Goal: Task Accomplishment & Management: Manage account settings

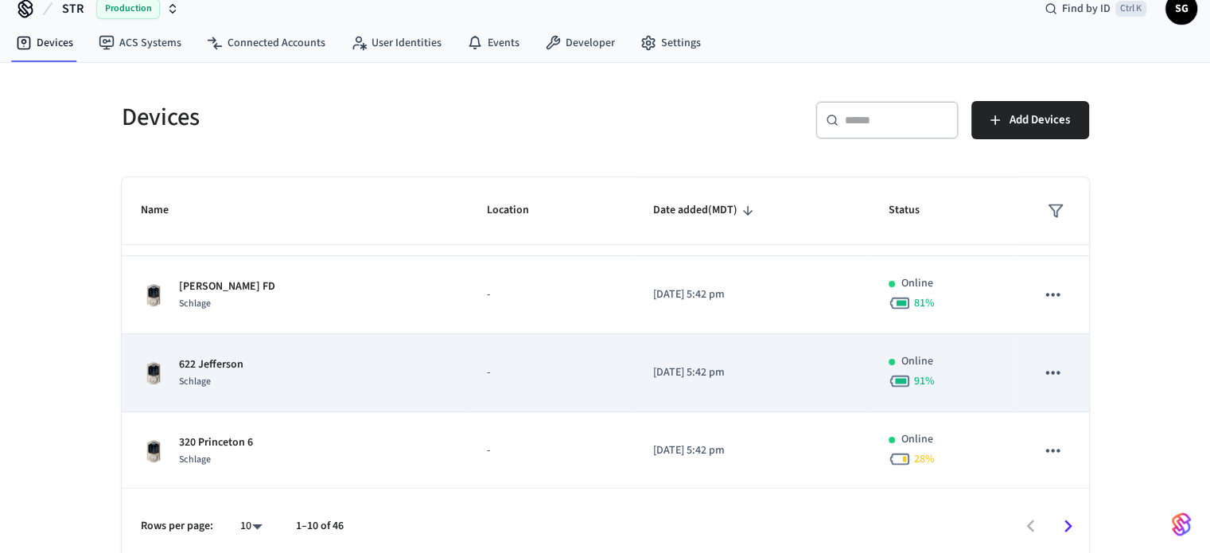
scroll to position [32, 0]
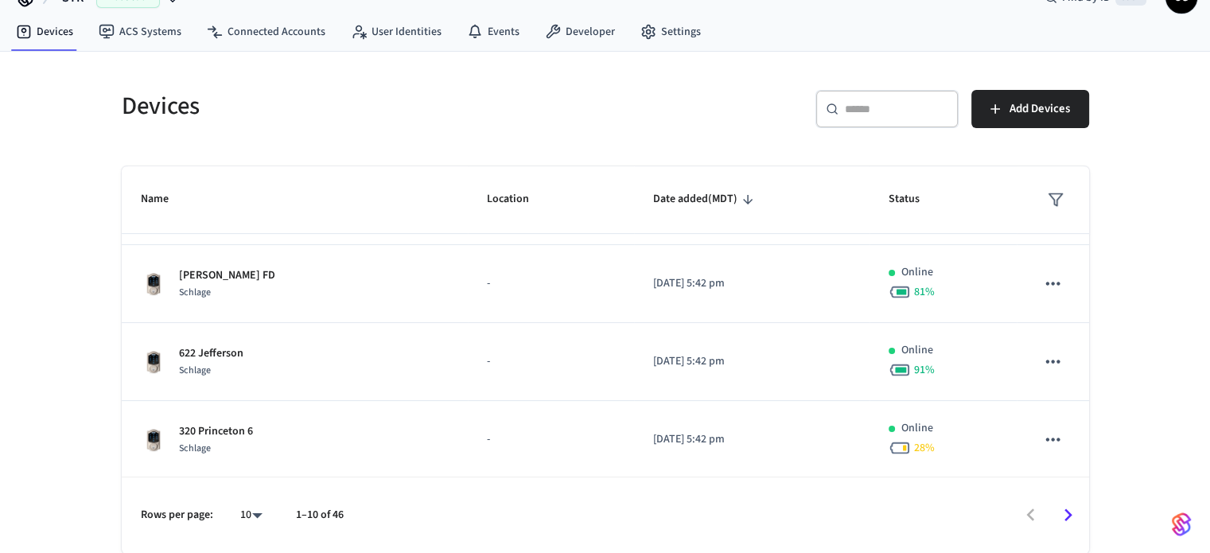
click at [252, 517] on body "STR Production Find by ID Ctrl K SG Devices ACS Systems Connected Accounts User…" at bounding box center [605, 260] width 1210 height 585
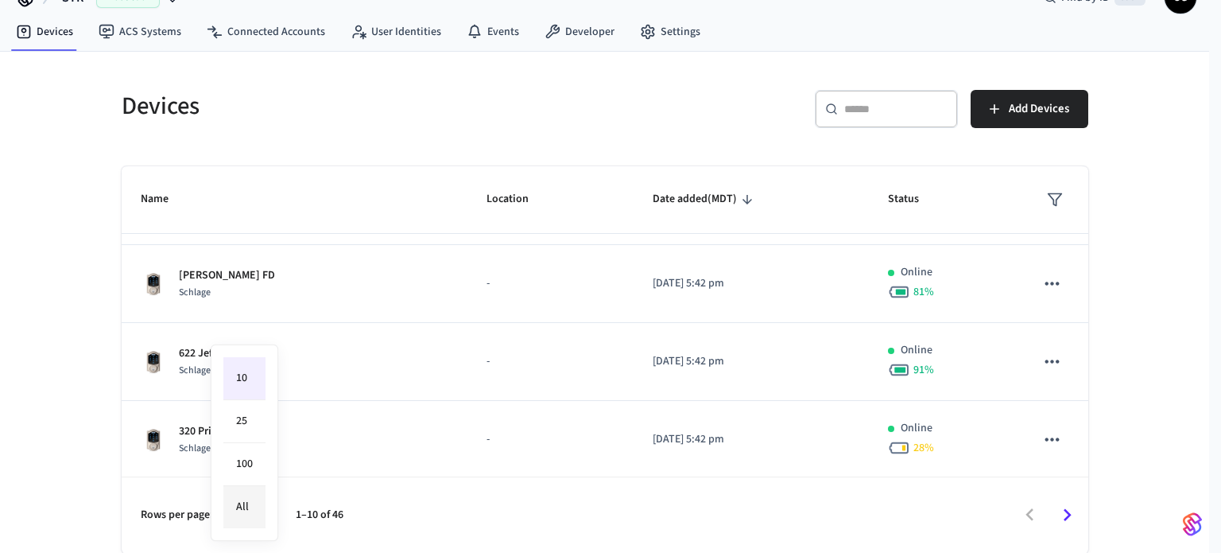
click at [250, 511] on li "All" at bounding box center [244, 507] width 42 height 42
type input "**"
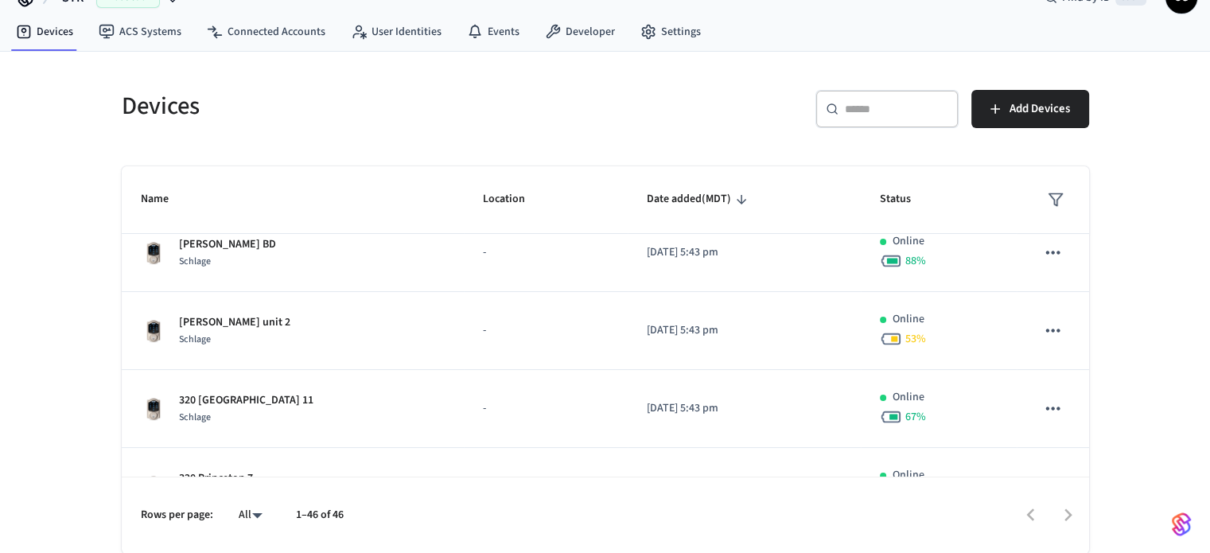
scroll to position [0, 0]
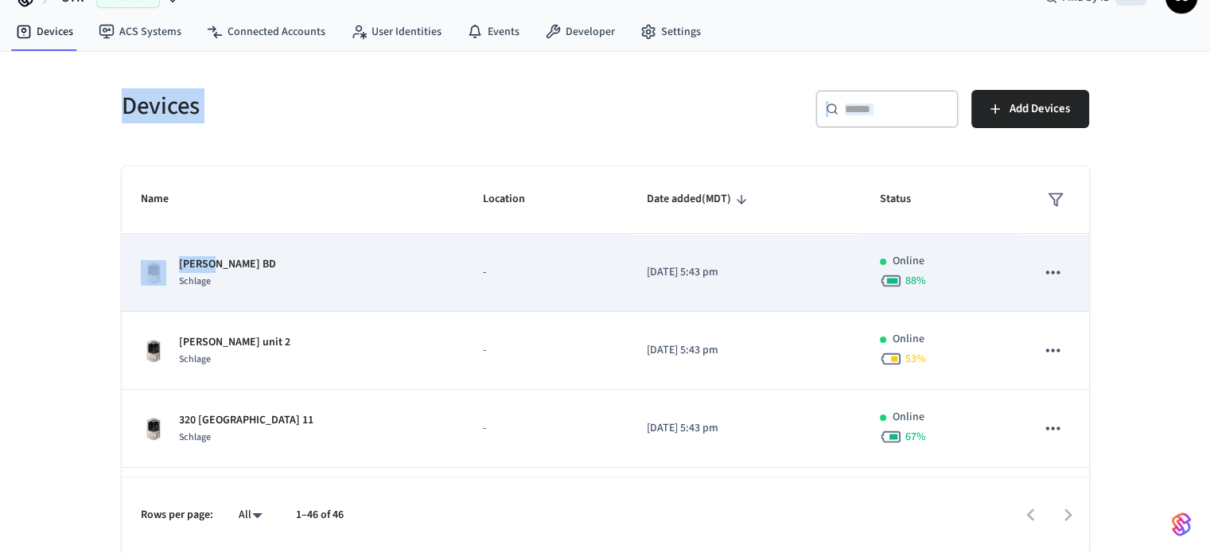
click at [205, 263] on p "Edith Main BD" at bounding box center [227, 264] width 97 height 17
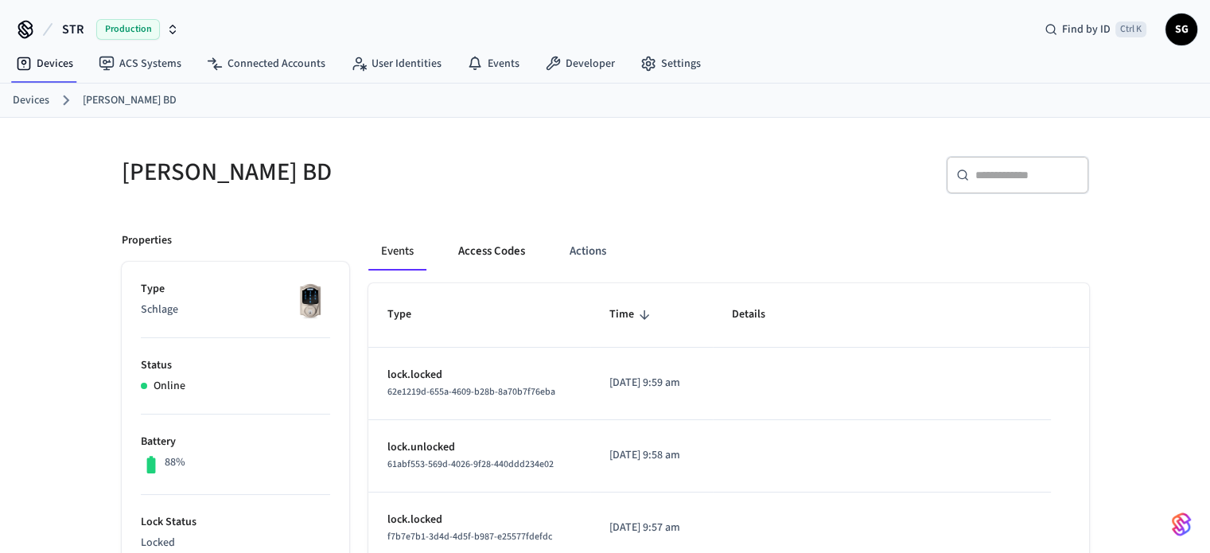
click at [496, 250] on button "Access Codes" at bounding box center [491, 251] width 92 height 38
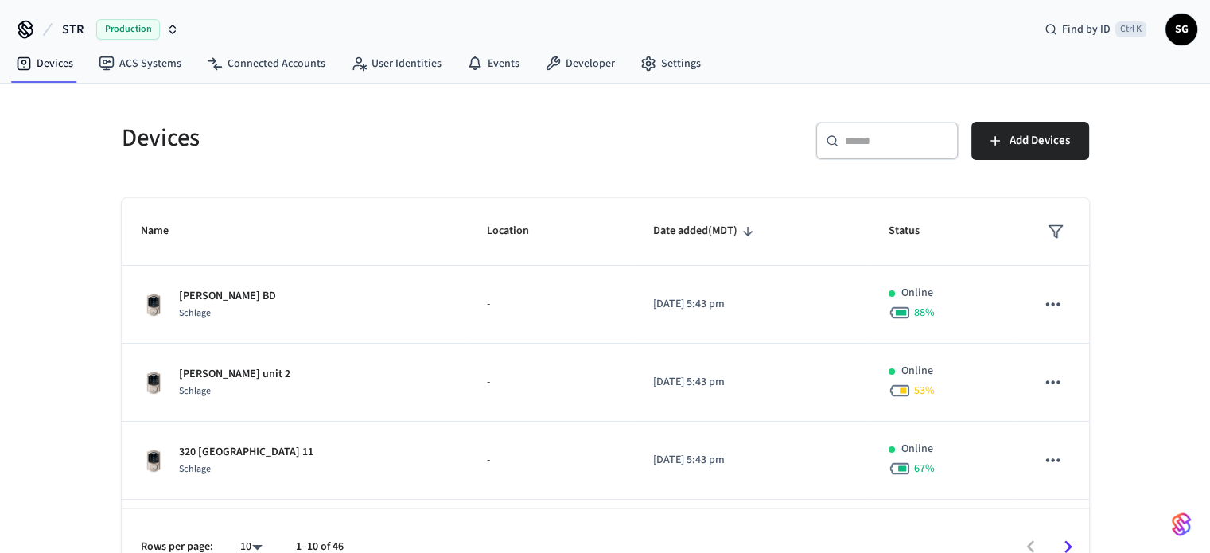
scroll to position [32, 0]
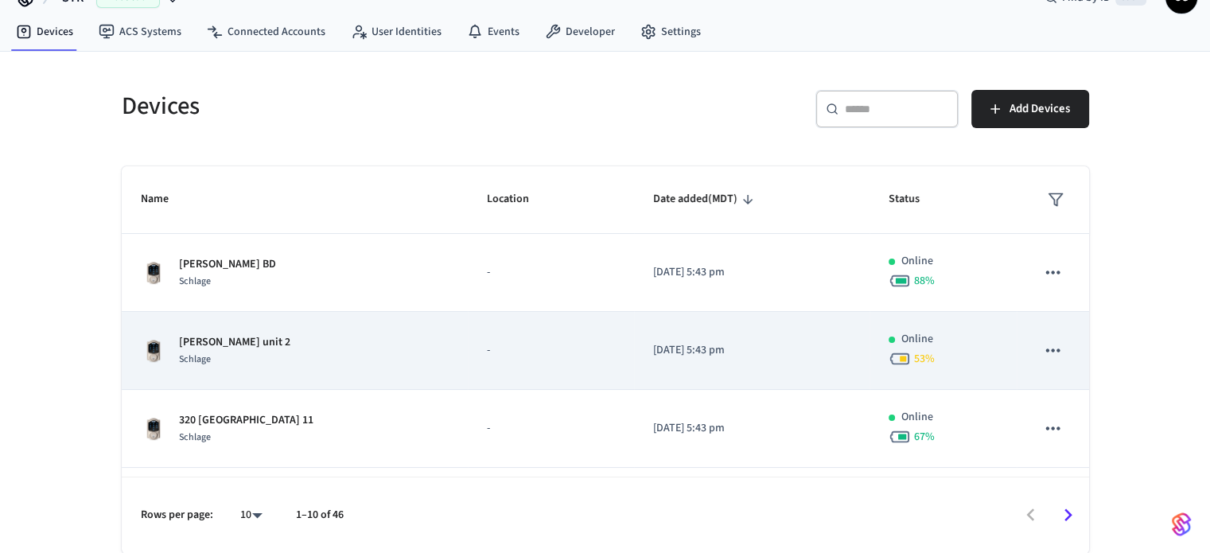
click at [211, 341] on p "Edith unit 2" at bounding box center [234, 342] width 111 height 17
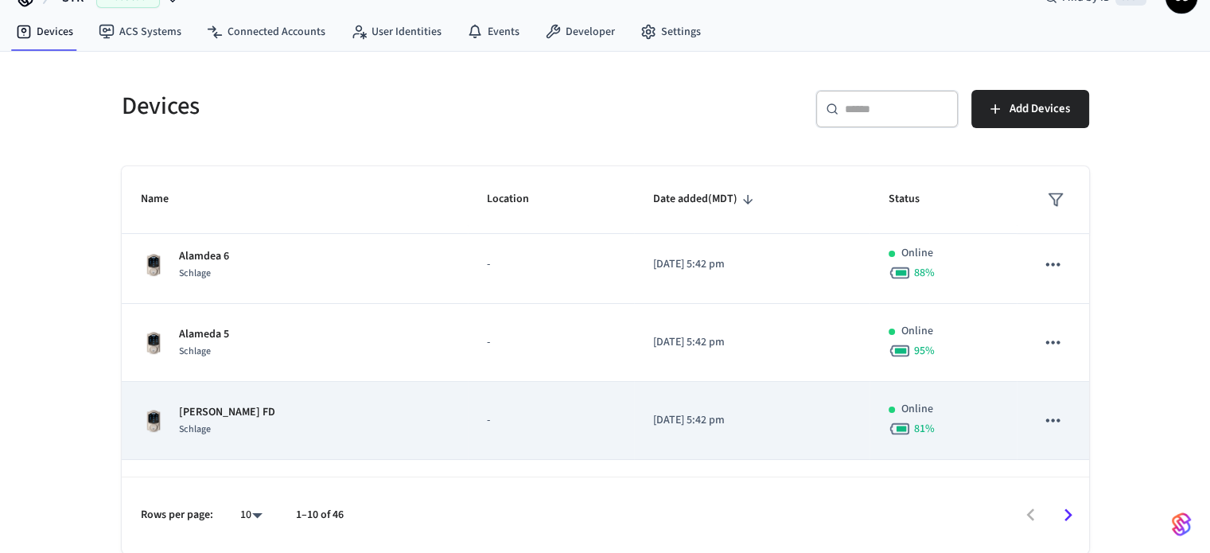
click at [212, 412] on p "[PERSON_NAME] FD" at bounding box center [227, 412] width 96 height 17
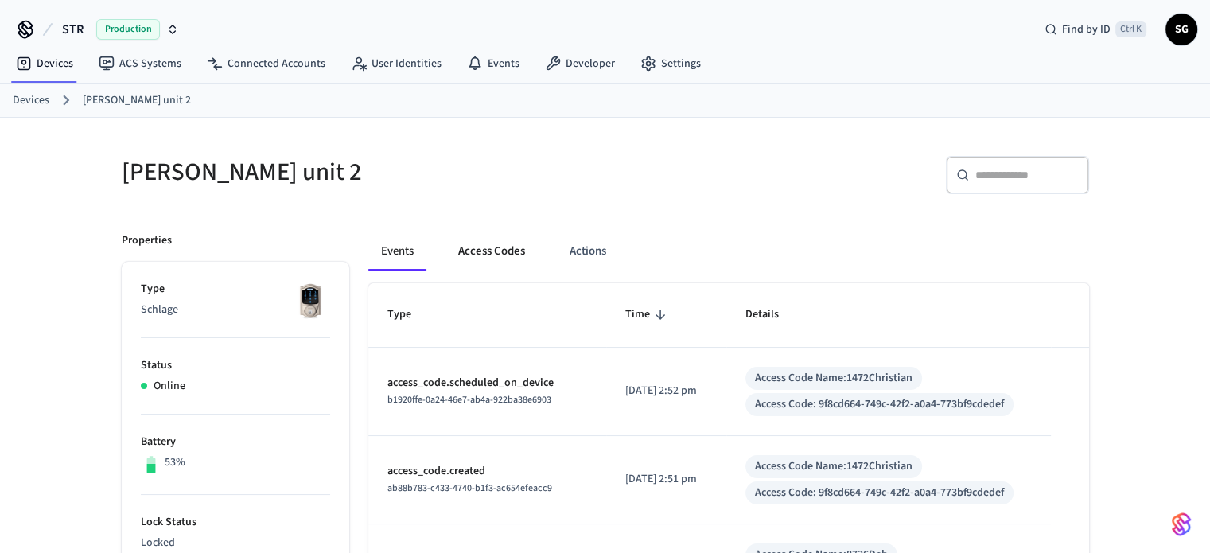
click at [503, 250] on button "Access Codes" at bounding box center [491, 251] width 92 height 38
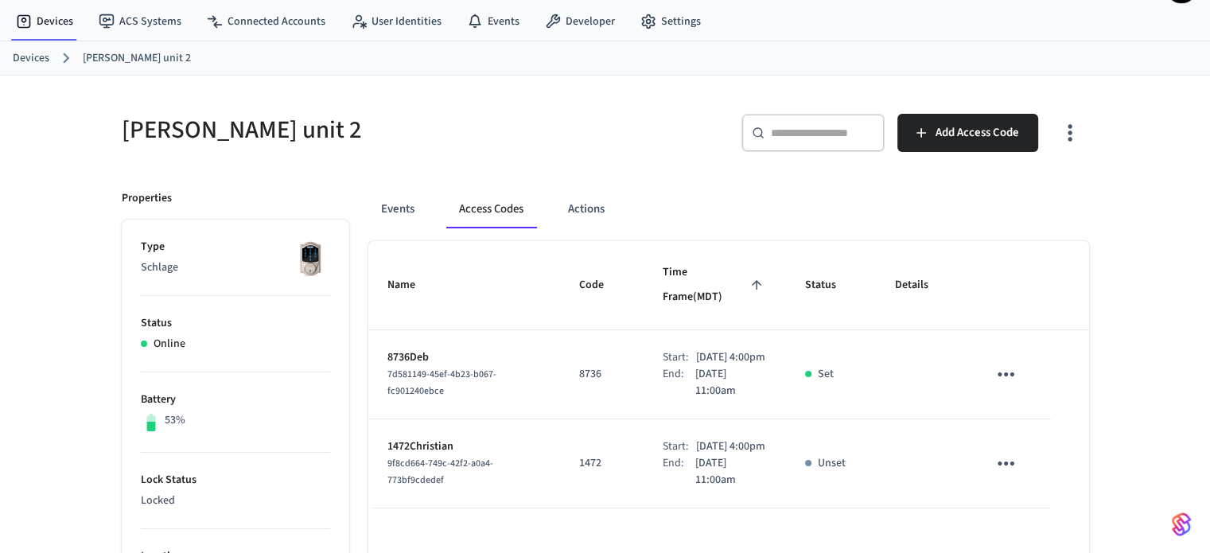
scroll to position [80, 0]
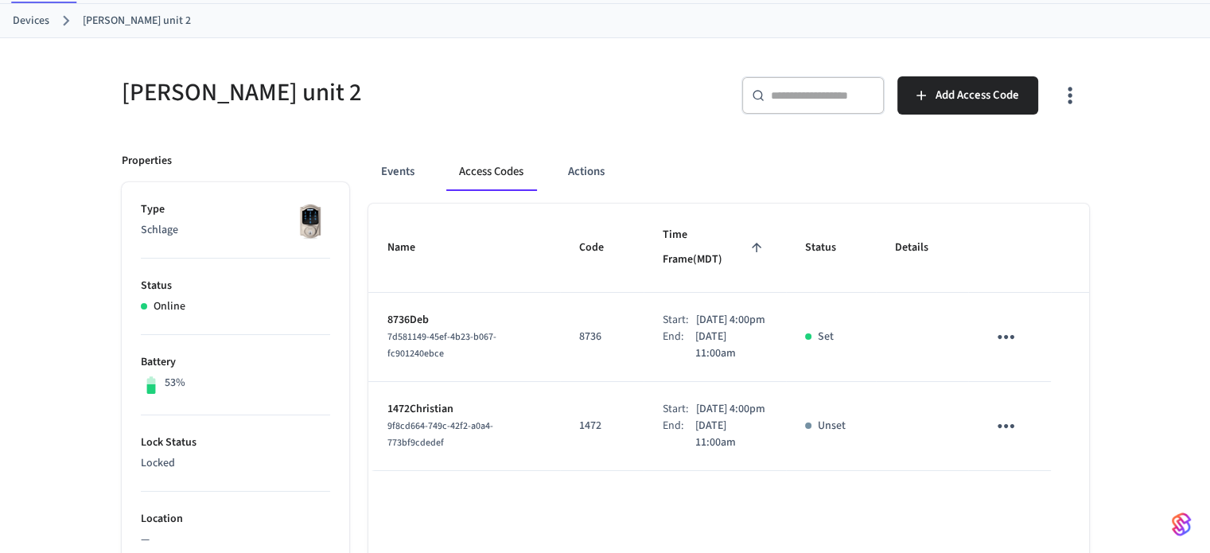
click at [1012, 335] on icon "sticky table" at bounding box center [1005, 337] width 17 height 4
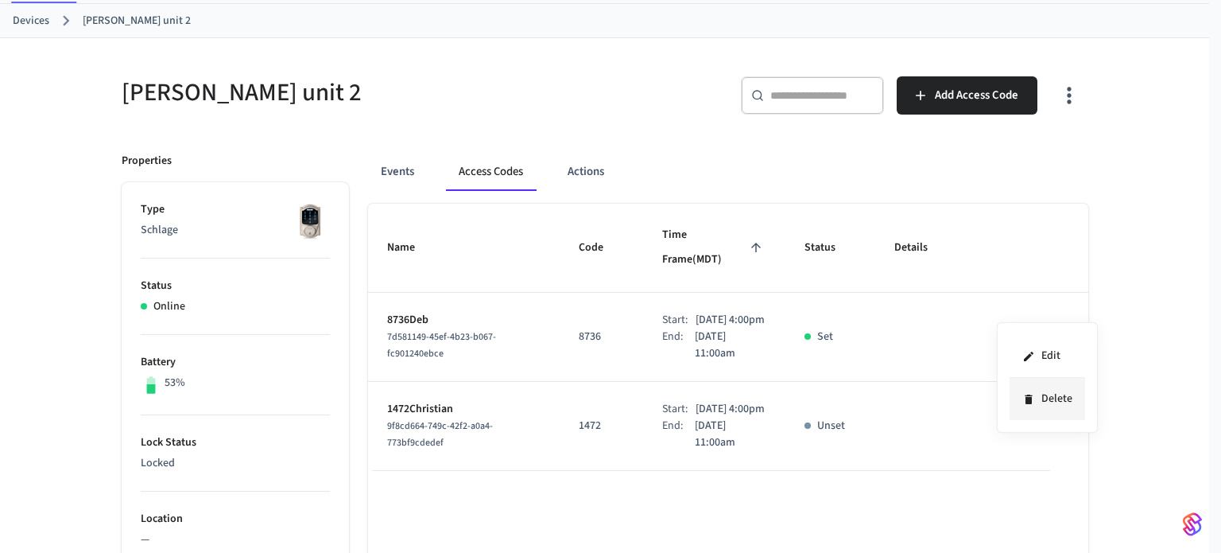
click at [1054, 402] on li "Delete" at bounding box center [1048, 399] width 76 height 42
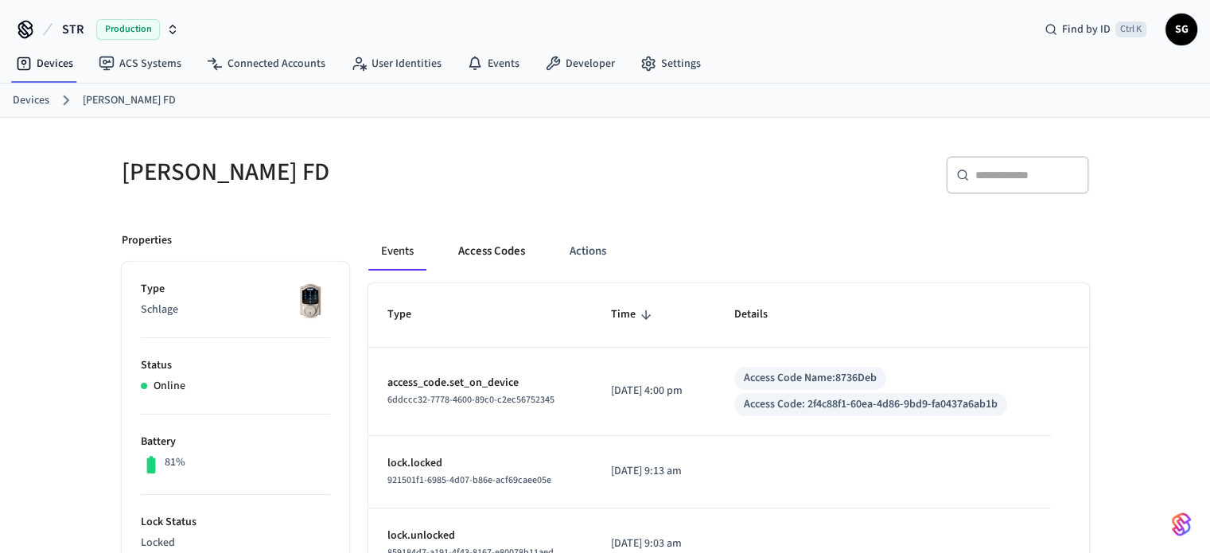
click at [491, 254] on button "Access Codes" at bounding box center [491, 251] width 92 height 38
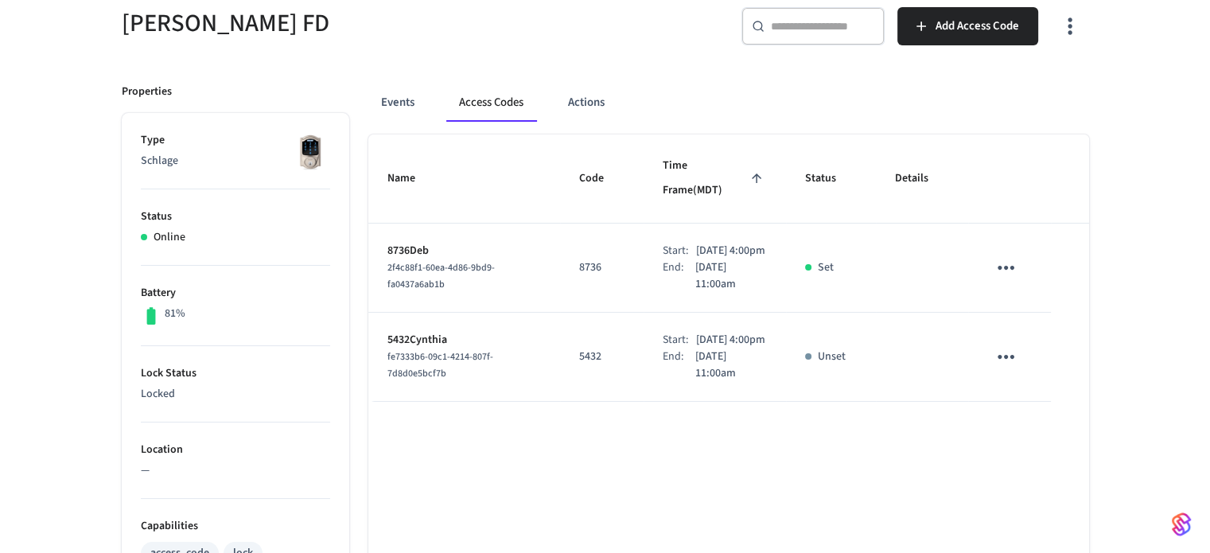
scroll to position [159, 0]
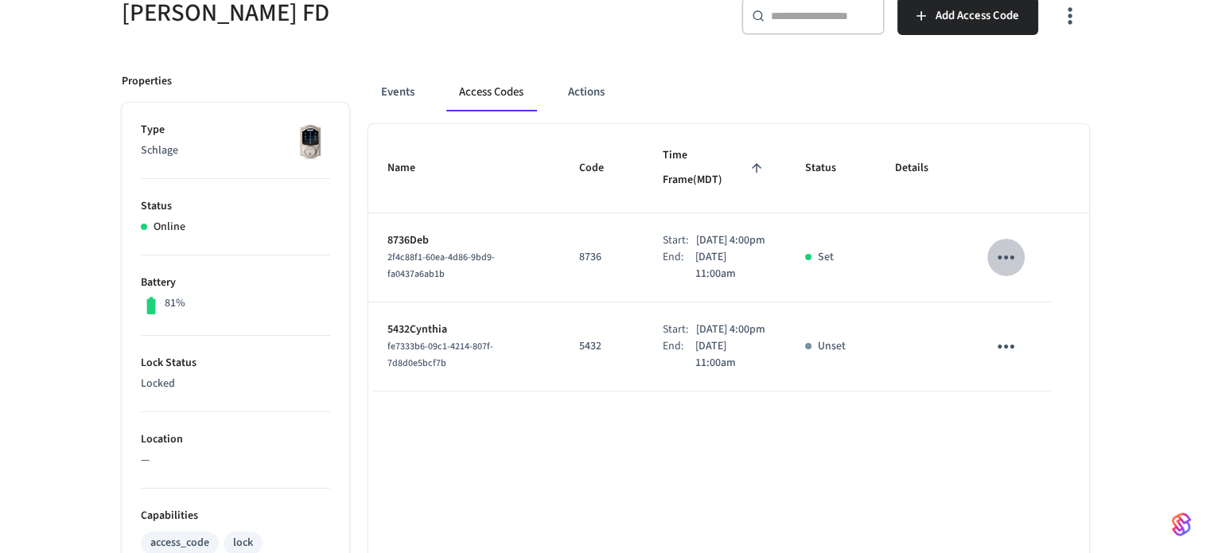
click at [1004, 255] on icon "sticky table" at bounding box center [1005, 257] width 17 height 4
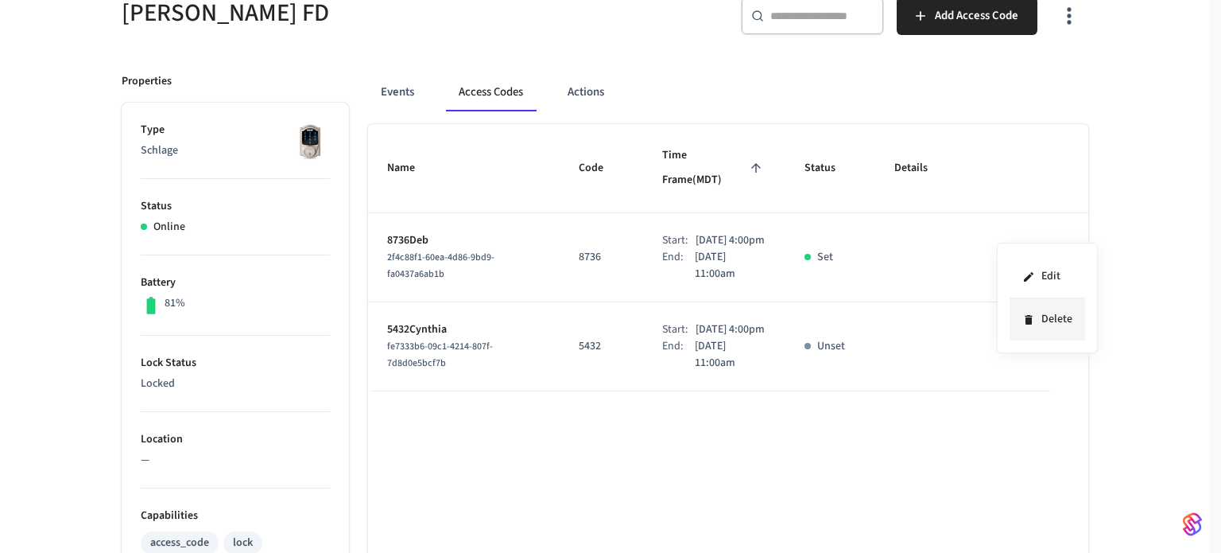
click at [1066, 320] on li "Delete" at bounding box center [1048, 319] width 76 height 42
